Goal: Task Accomplishment & Management: Manage account settings

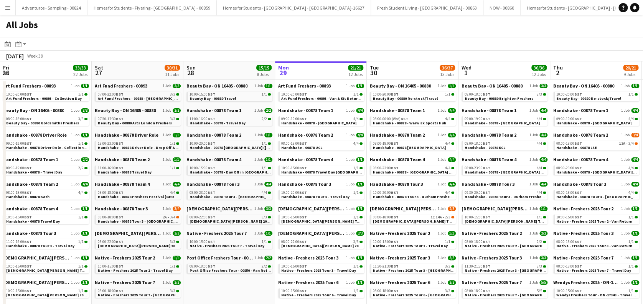
scroll to position [0, 183]
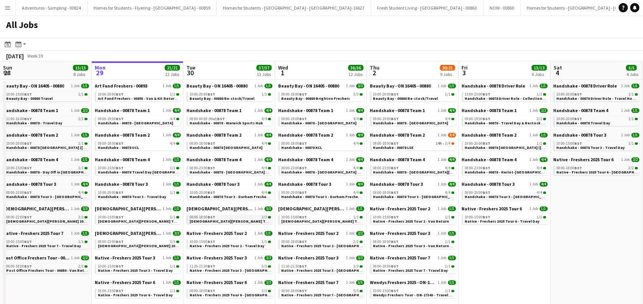
click at [218, 219] on span "[DEMOGRAPHIC_DATA][PERSON_NAME] Tour 1 - 00848 - [GEOGRAPHIC_DATA]" at bounding box center [259, 221] width 139 height 5
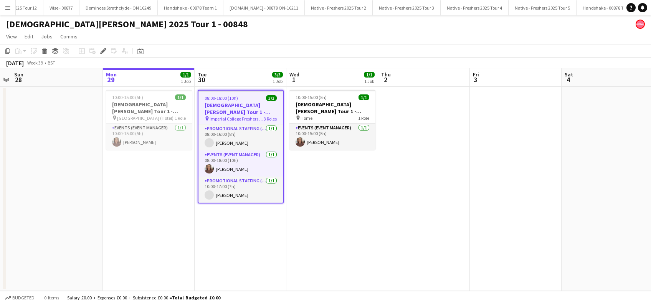
scroll to position [0, 1846]
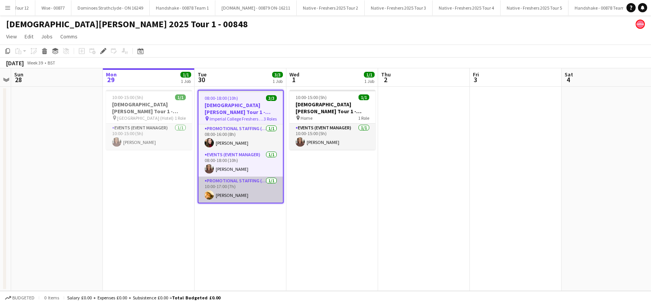
click at [239, 194] on app-card-role "Promotional Staffing (Brand Ambassadors) 1/1 10:00-17:00 (7h) Kene Ughanwa" at bounding box center [240, 189] width 84 height 26
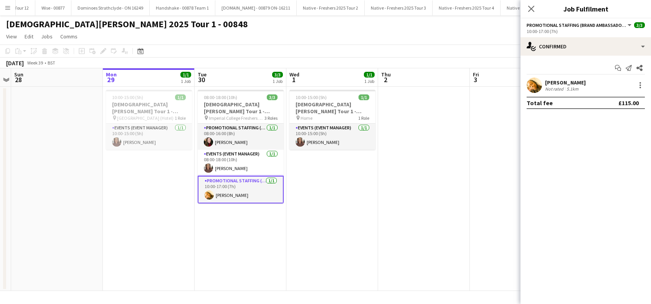
click at [575, 83] on div "Kene Ughanwa" at bounding box center [565, 82] width 41 height 7
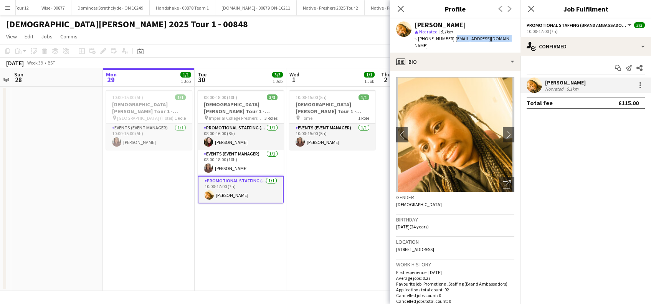
drag, startPoint x: 505, startPoint y: 38, endPoint x: 451, endPoint y: 38, distance: 54.5
click at [451, 38] on div "Kene Ughanwa star Not rated 5.1km t. +447984581195 | kene.ughanwa@aol.co.uk" at bounding box center [455, 35] width 130 height 34
copy span "kene.ughanwa@aol.co.uk"
click at [472, 29] on div "star Not rated 5.1km" at bounding box center [464, 31] width 100 height 7
drag, startPoint x: 503, startPoint y: 40, endPoint x: 417, endPoint y: 26, distance: 87.8
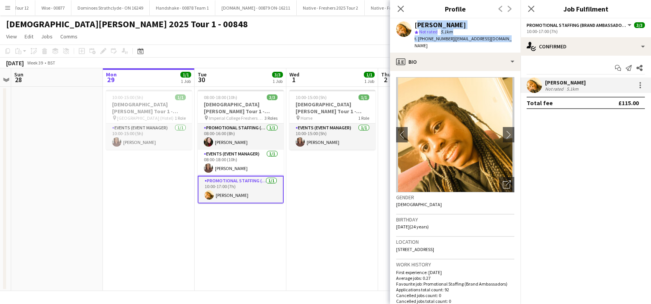
click at [417, 26] on div "Kene Ughanwa star Not rated 5.1km t. +447984581195 | kene.ughanwa@aol.co.uk" at bounding box center [455, 35] width 130 height 34
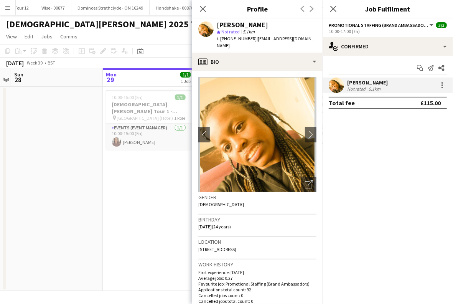
click at [339, 9] on div "Close pop-in" at bounding box center [333, 9] width 21 height 18
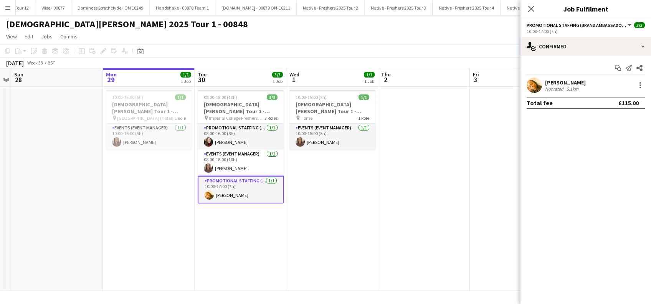
click at [575, 79] on div "Kene Ughanwa" at bounding box center [565, 82] width 41 height 7
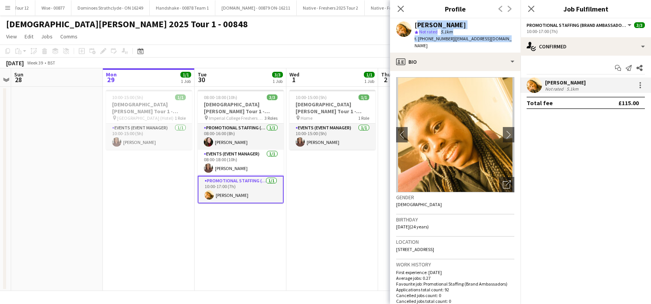
drag, startPoint x: 509, startPoint y: 41, endPoint x: 415, endPoint y: 24, distance: 95.1
click at [415, 24] on app-profile-header "Kene Ughanwa star Not rated 5.1km t. +447984581195 | kene.ughanwa@aol.co.uk" at bounding box center [455, 35] width 130 height 34
copy div "Kene Ughanwa star Not rated 5.1km t. +447984581195 | kene.ughanwa@aol.co.uk"
